Goal: Find specific page/section: Find specific page/section

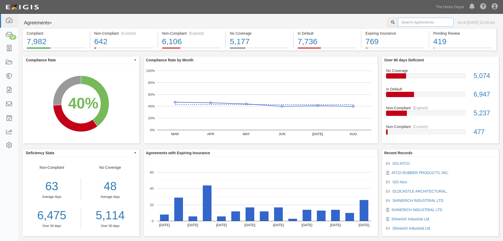
click at [414, 22] on input "text" at bounding box center [426, 22] width 56 height 9
type input "woodland"
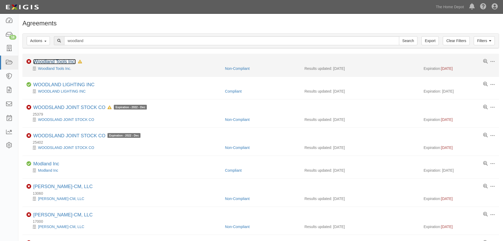
click at [47, 62] on link "Woodland Tools Inc." at bounding box center [54, 61] width 43 height 5
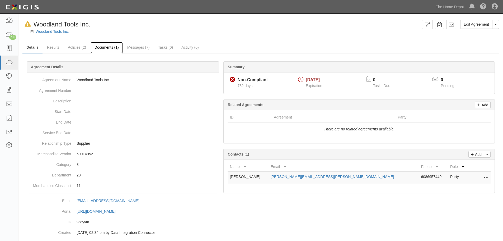
click at [101, 50] on link "Documents (1)" at bounding box center [107, 47] width 32 height 11
